Goal: Find specific page/section: Find specific page/section

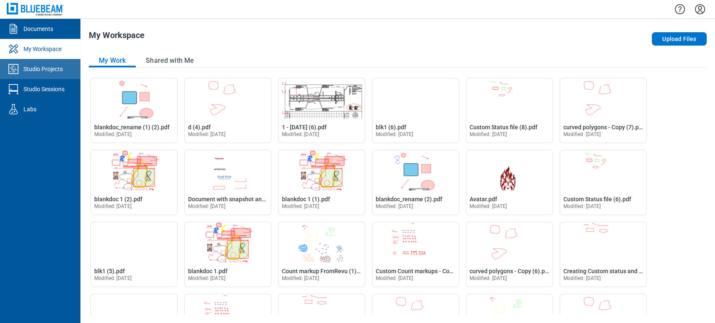
click at [62, 62] on link "Studio Projects" at bounding box center [40, 69] width 80 height 20
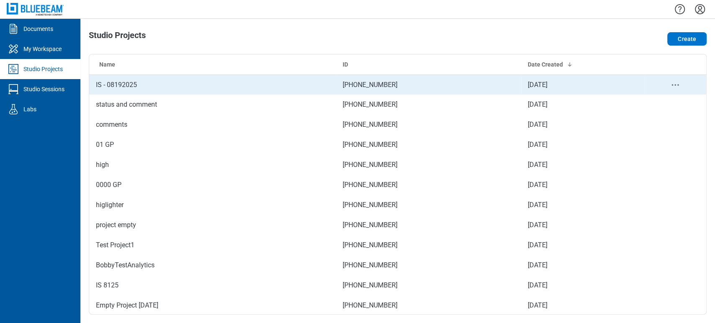
click at [116, 90] on td "IS - 08192025" at bounding box center [212, 85] width 247 height 20
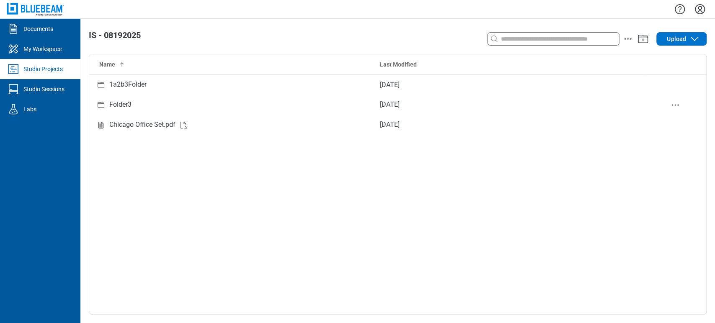
click at [134, 103] on div "Folder3" at bounding box center [231, 105] width 270 height 10
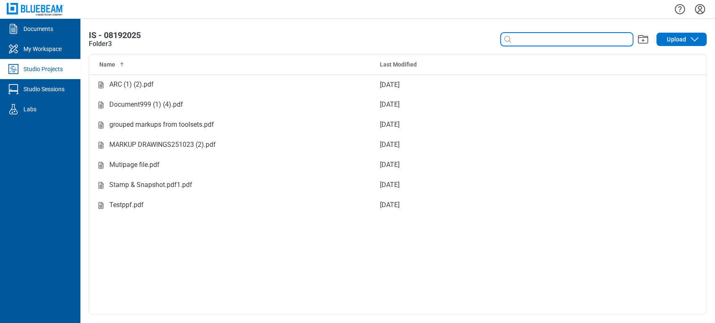
click at [545, 39] on input at bounding box center [572, 39] width 120 height 9
click at [100, 41] on div "Folder3" at bounding box center [100, 44] width 23 height 10
click at [98, 42] on div "Folder3" at bounding box center [100, 44] width 23 height 10
click at [100, 46] on div "Folder3" at bounding box center [100, 44] width 23 height 10
click at [104, 44] on div "Folder3" at bounding box center [100, 44] width 23 height 10
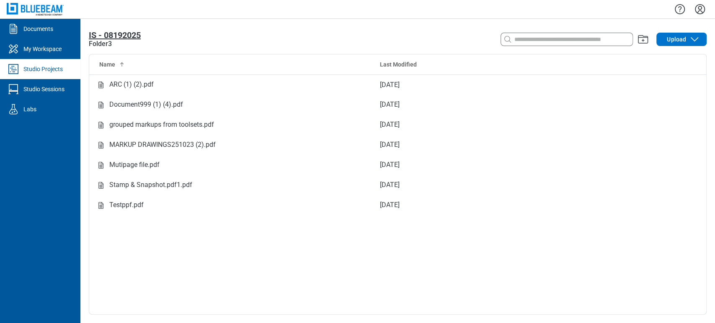
click at [104, 33] on span "IS - 08192025" at bounding box center [115, 35] width 52 height 10
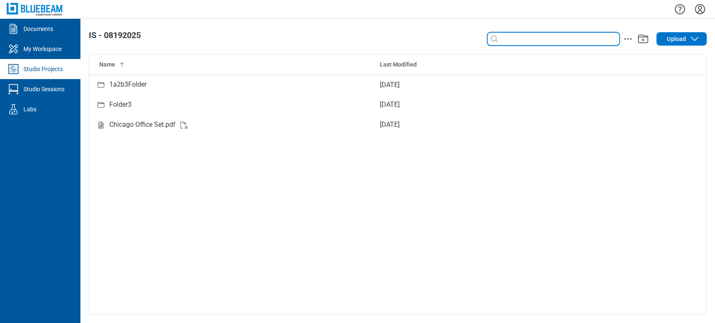
click at [601, 40] on input at bounding box center [559, 38] width 120 height 9
type input "*"
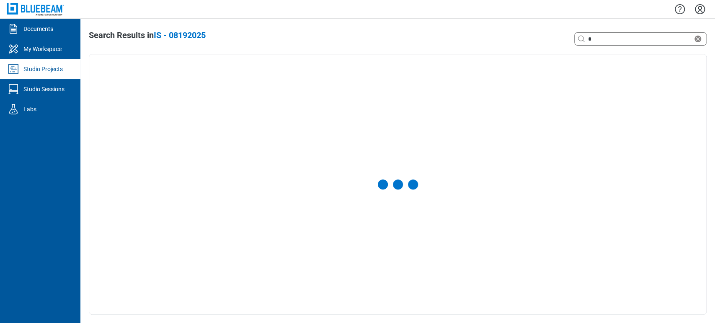
select select "**********"
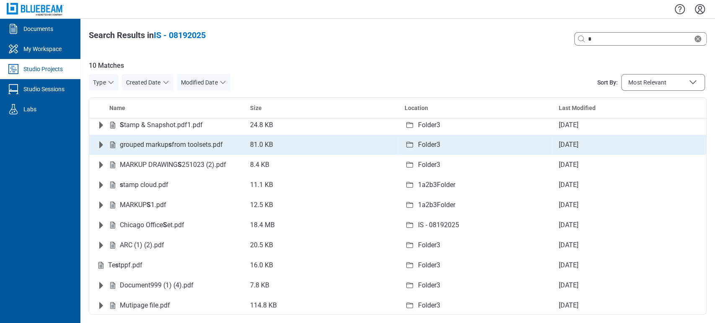
scroll to position [4, 0]
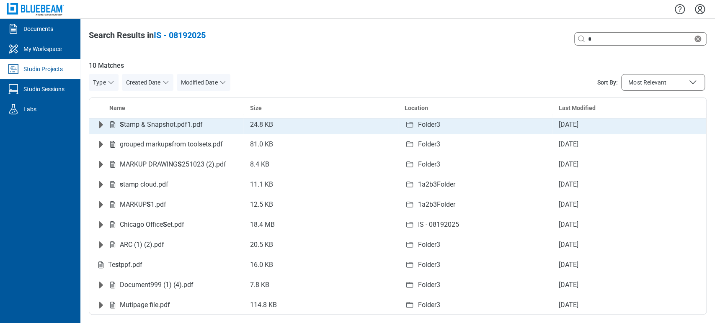
click at [98, 123] on icon "Expand row" at bounding box center [101, 125] width 10 height 10
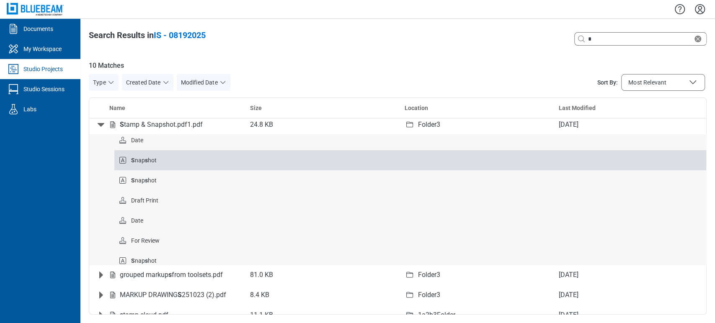
scroll to position [0, 0]
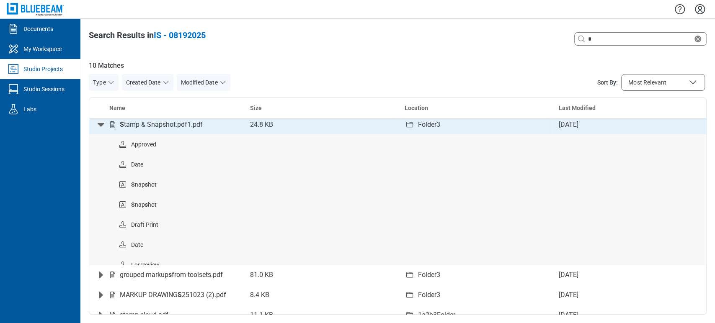
click at [101, 123] on icon "Collapse row" at bounding box center [101, 125] width 7 height 4
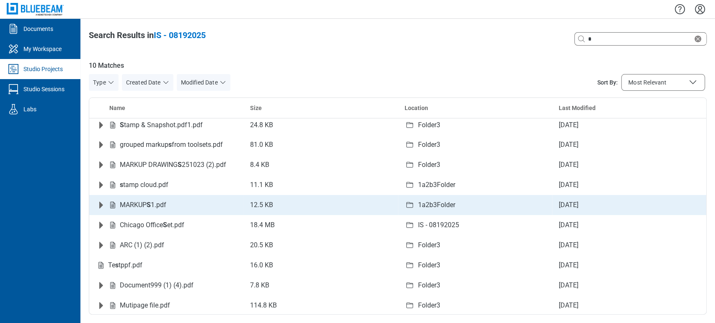
scroll to position [4, 0]
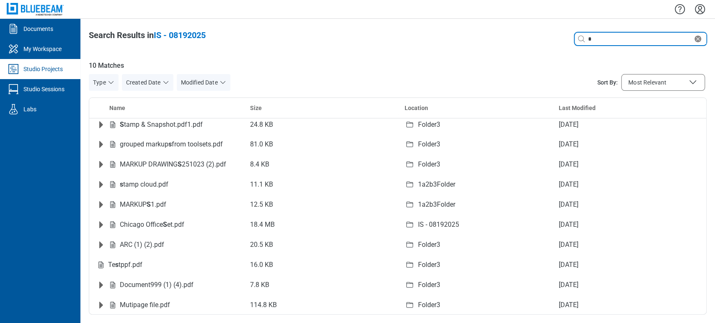
drag, startPoint x: 598, startPoint y: 39, endPoint x: 571, endPoint y: 36, distance: 27.1
click at [571, 36] on div "Search with a keyword or natural language *" at bounding box center [582, 39] width 247 height 17
type input "*"
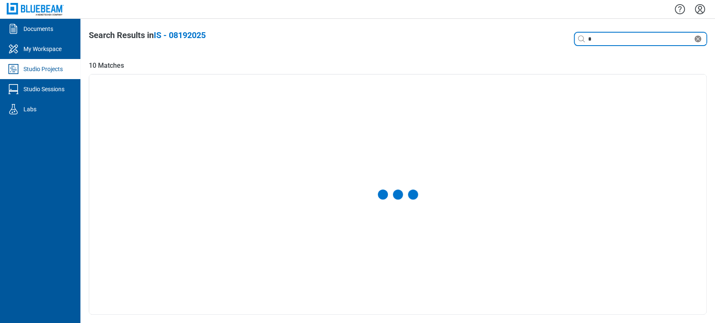
select select "**********"
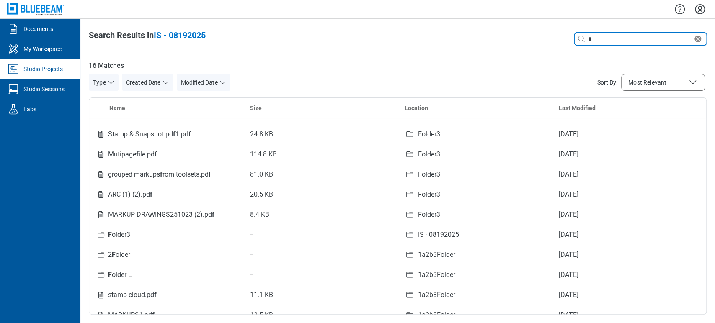
scroll to position [124, 0]
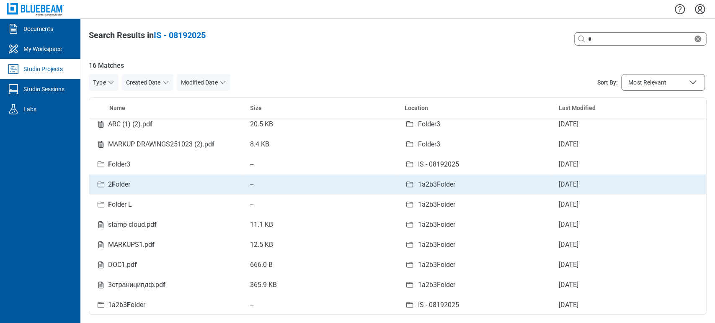
click at [112, 183] on em "F" at bounding box center [114, 184] width 4 height 8
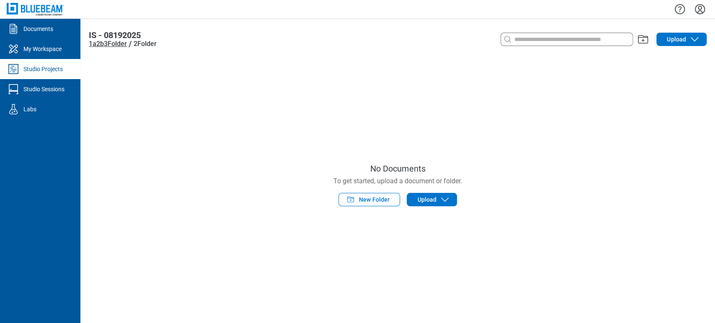
click at [117, 46] on div "1a2b3Folder" at bounding box center [108, 44] width 38 height 10
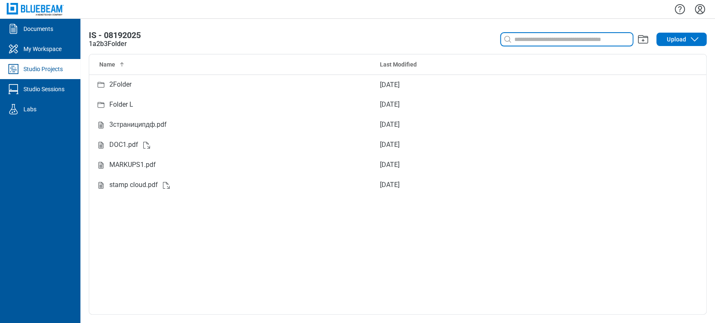
click at [545, 40] on input at bounding box center [572, 39] width 120 height 9
type input "*"
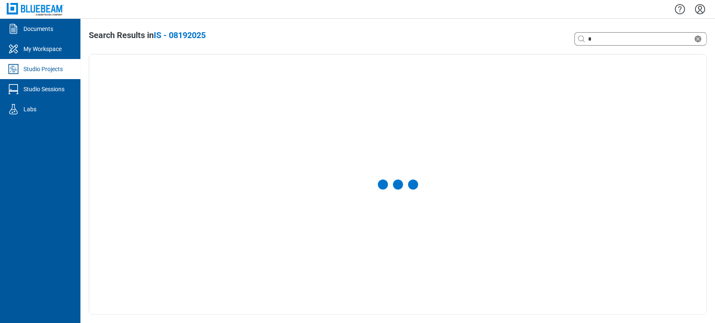
select select "**********"
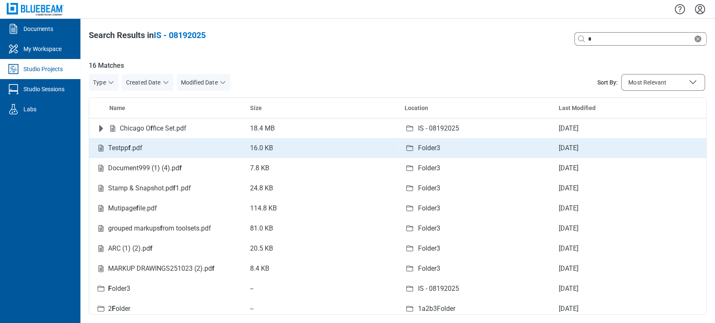
click at [127, 148] on span "Testpp f .pdf" at bounding box center [125, 148] width 34 height 8
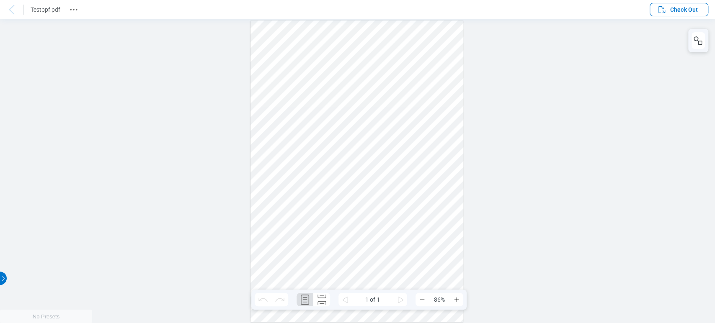
drag, startPoint x: 13, startPoint y: 13, endPoint x: 45, endPoint y: 5, distance: 33.2
click at [12, 13] on icon at bounding box center [11, 10] width 5 height 10
